Goal: Information Seeking & Learning: Learn about a topic

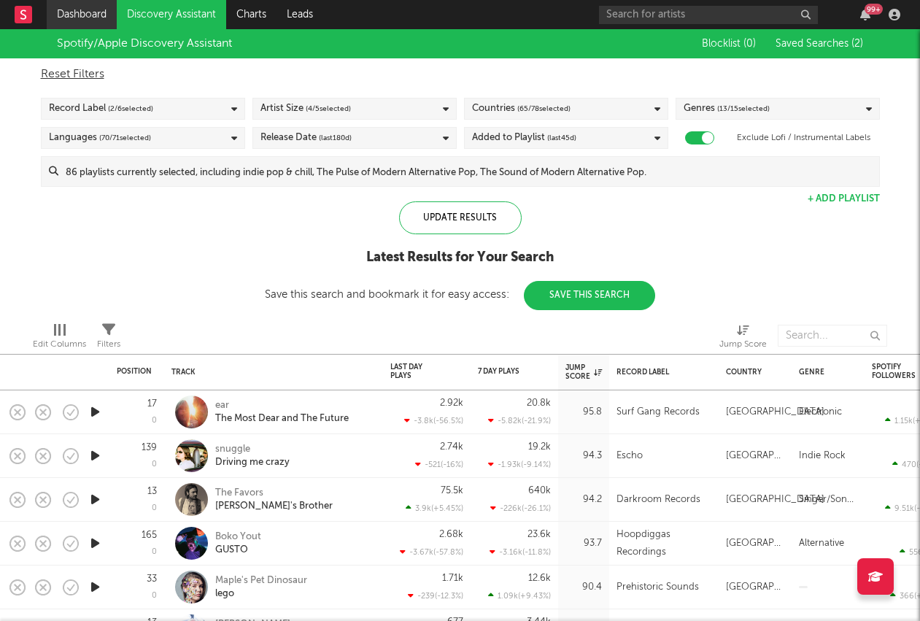
click at [92, 12] on link "Dashboard" at bounding box center [82, 14] width 70 height 29
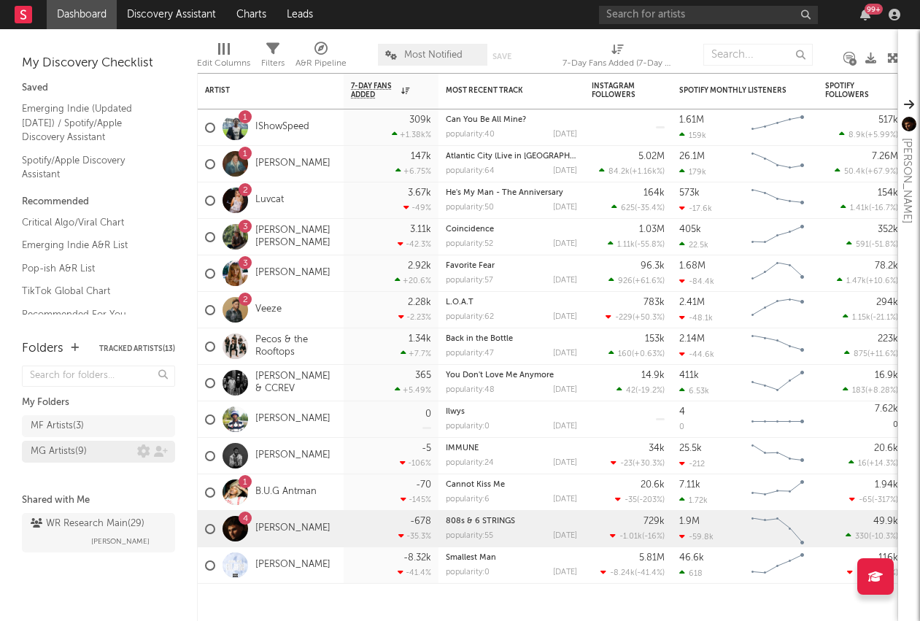
click at [85, 452] on div "MG Artists ( 9 )" at bounding box center [59, 452] width 56 height 18
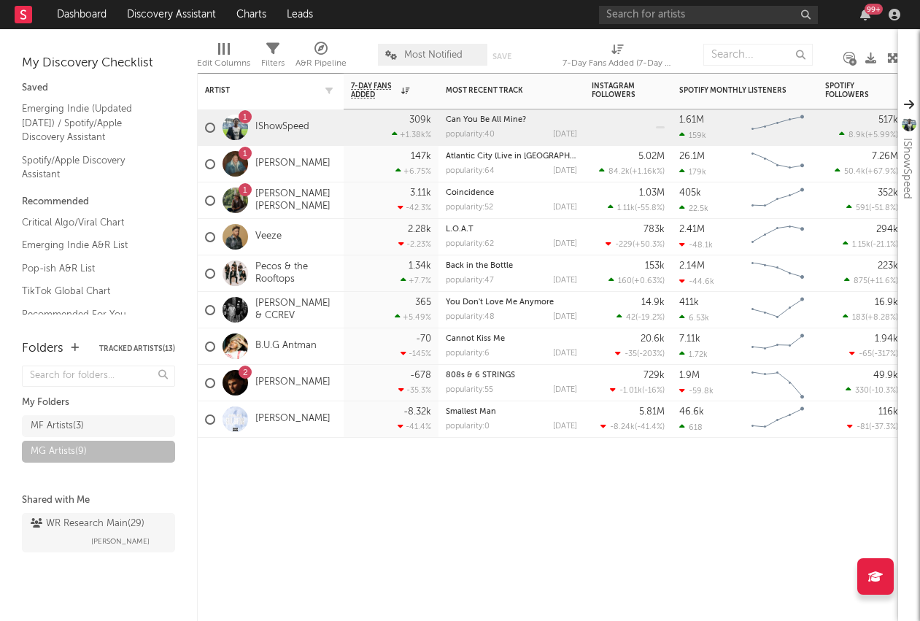
click at [247, 85] on div "Artist" at bounding box center [270, 90] width 131 height 28
click at [220, 83] on div "Artist" at bounding box center [270, 90] width 131 height 28
click at [220, 86] on div "Artist" at bounding box center [259, 90] width 109 height 9
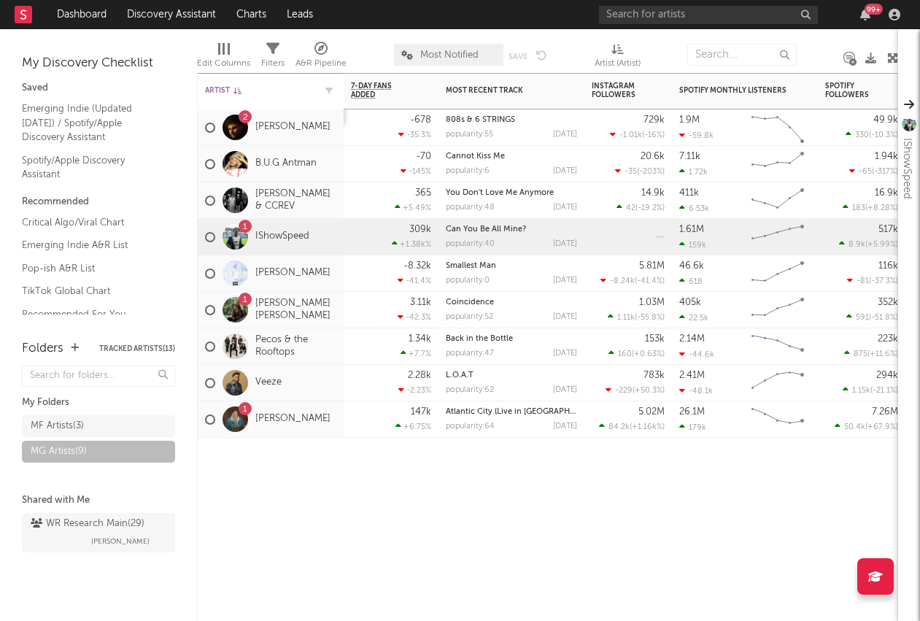
click at [220, 86] on div "Artist" at bounding box center [259, 90] width 109 height 9
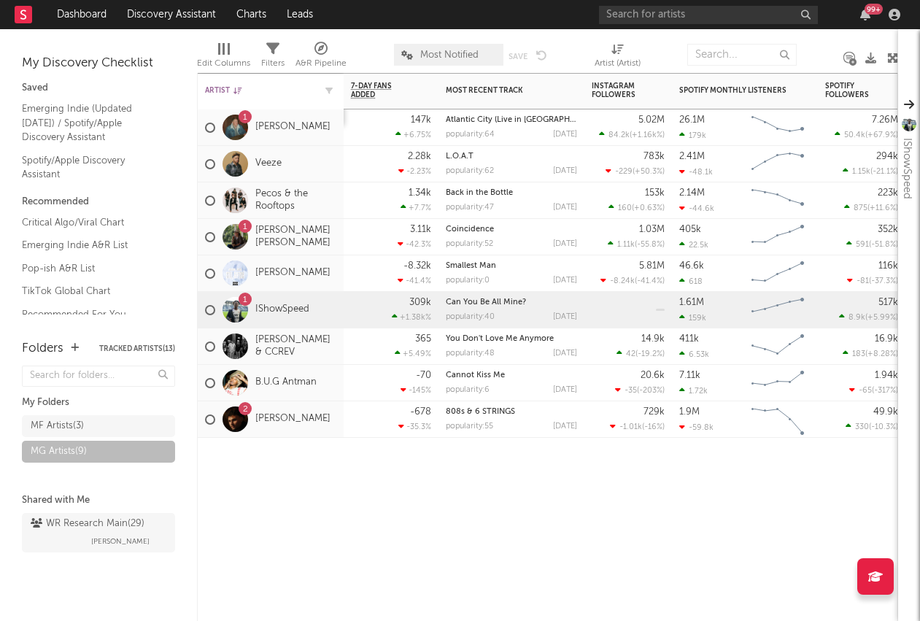
click at [220, 86] on div "Artist" at bounding box center [259, 90] width 109 height 9
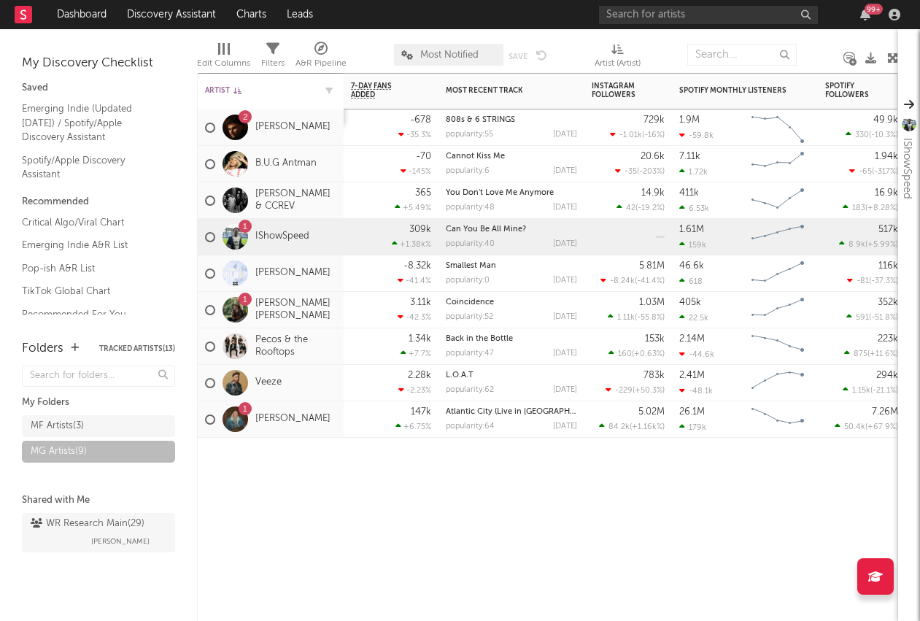
click at [220, 86] on div "Artist" at bounding box center [259, 90] width 109 height 9
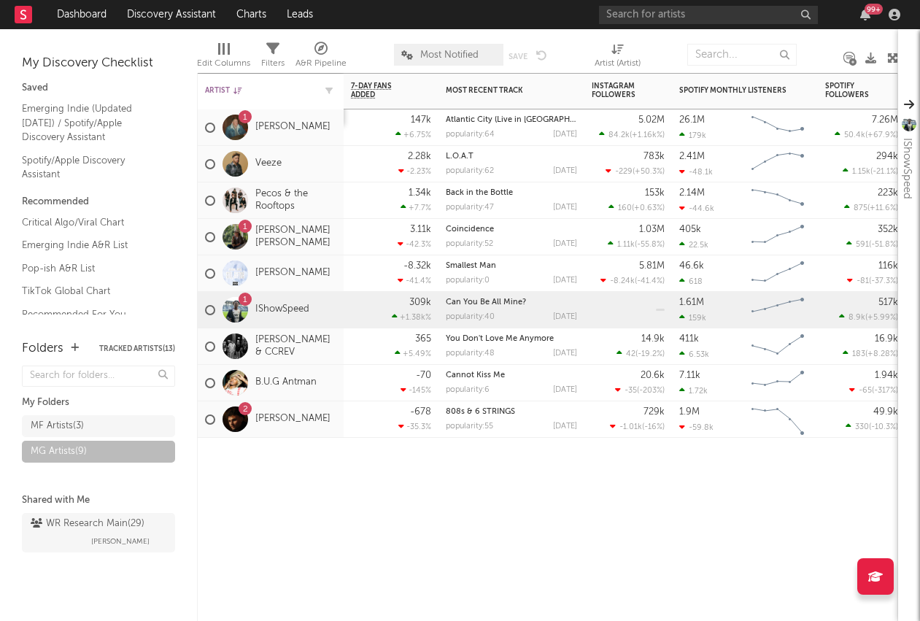
click at [220, 86] on div "Artist" at bounding box center [259, 90] width 109 height 9
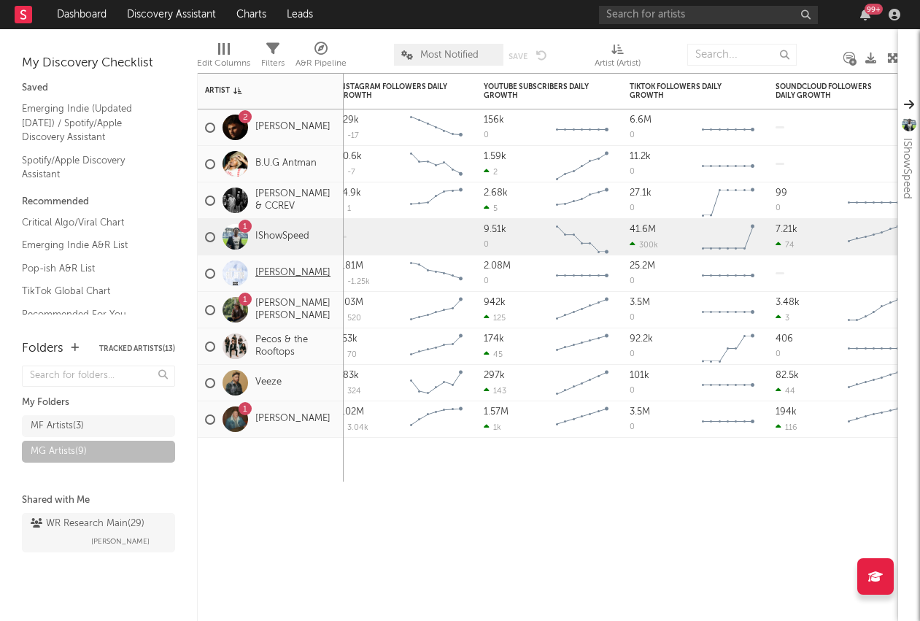
click at [263, 271] on link "[PERSON_NAME]" at bounding box center [292, 273] width 75 height 12
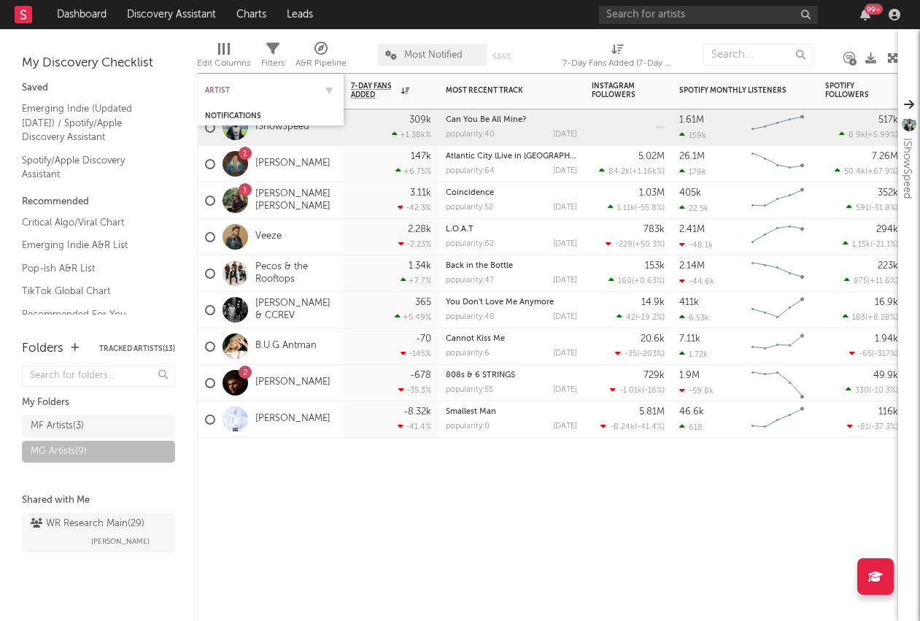
click at [260, 87] on div "Artist" at bounding box center [259, 90] width 109 height 9
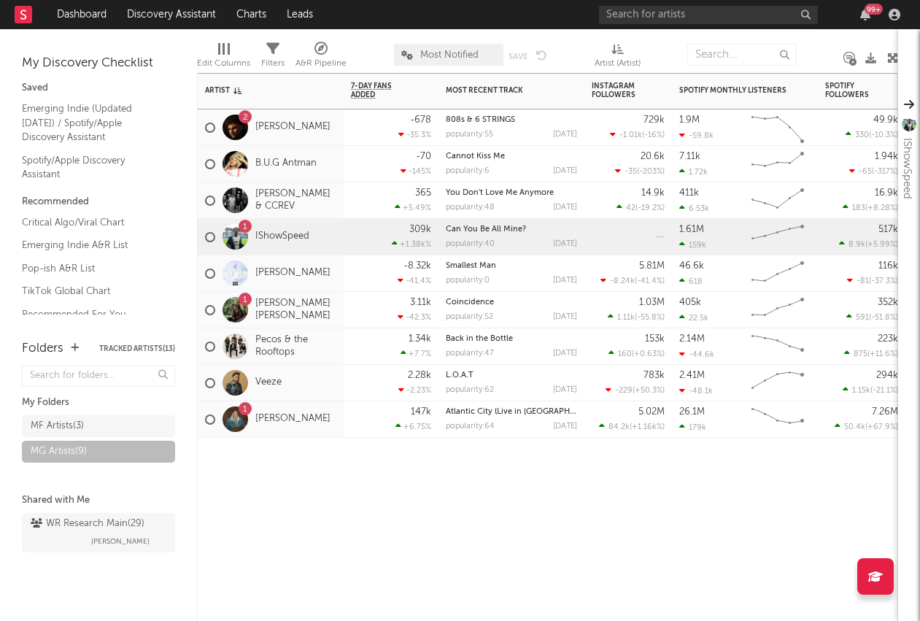
click at [394, 245] on icon at bounding box center [395, 243] width 6 height 9
